Goal: Check status: Check status

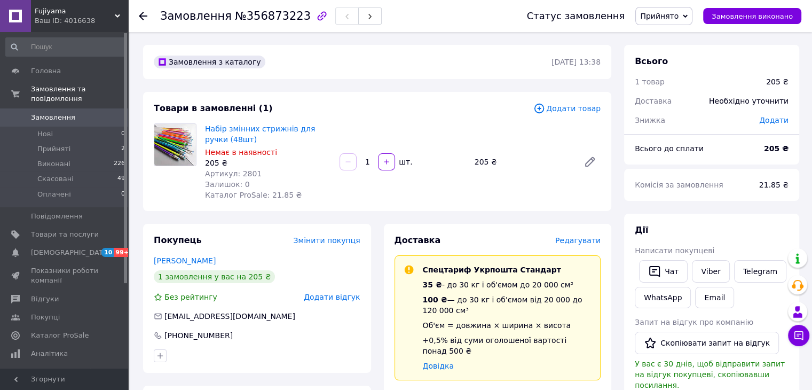
click at [148, 15] on div at bounding box center [149, 16] width 21 height 32
drag, startPoint x: 85, startPoint y: 17, endPoint x: 89, endPoint y: 23, distance: 7.0
click at [88, 17] on div "Ваш ID: 4016638" at bounding box center [81, 21] width 93 height 10
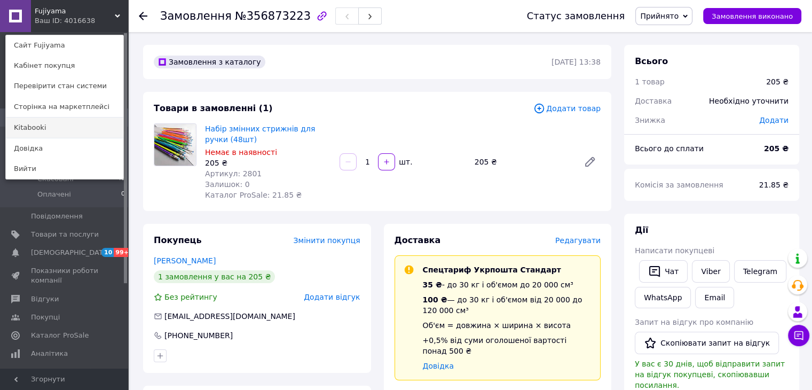
click at [58, 123] on link "Kitabooki" at bounding box center [64, 127] width 117 height 20
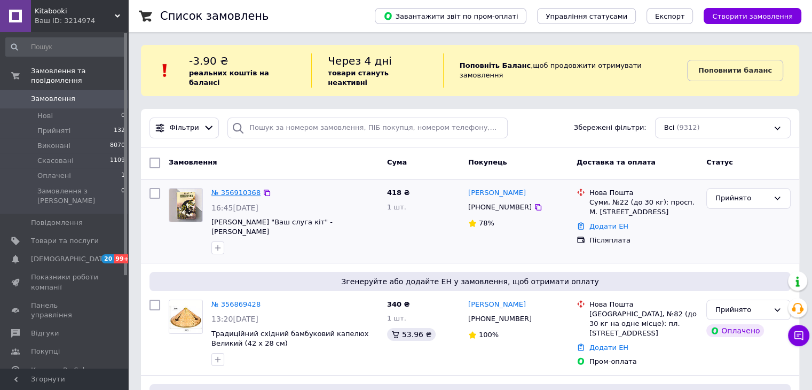
click at [224, 188] on link "№ 356910368" at bounding box center [235, 192] width 49 height 8
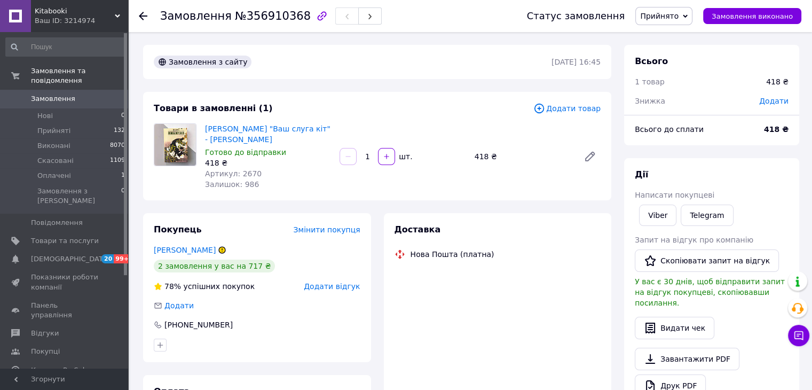
click at [145, 18] on icon at bounding box center [143, 16] width 9 height 9
